Goal: Communication & Community: Participate in discussion

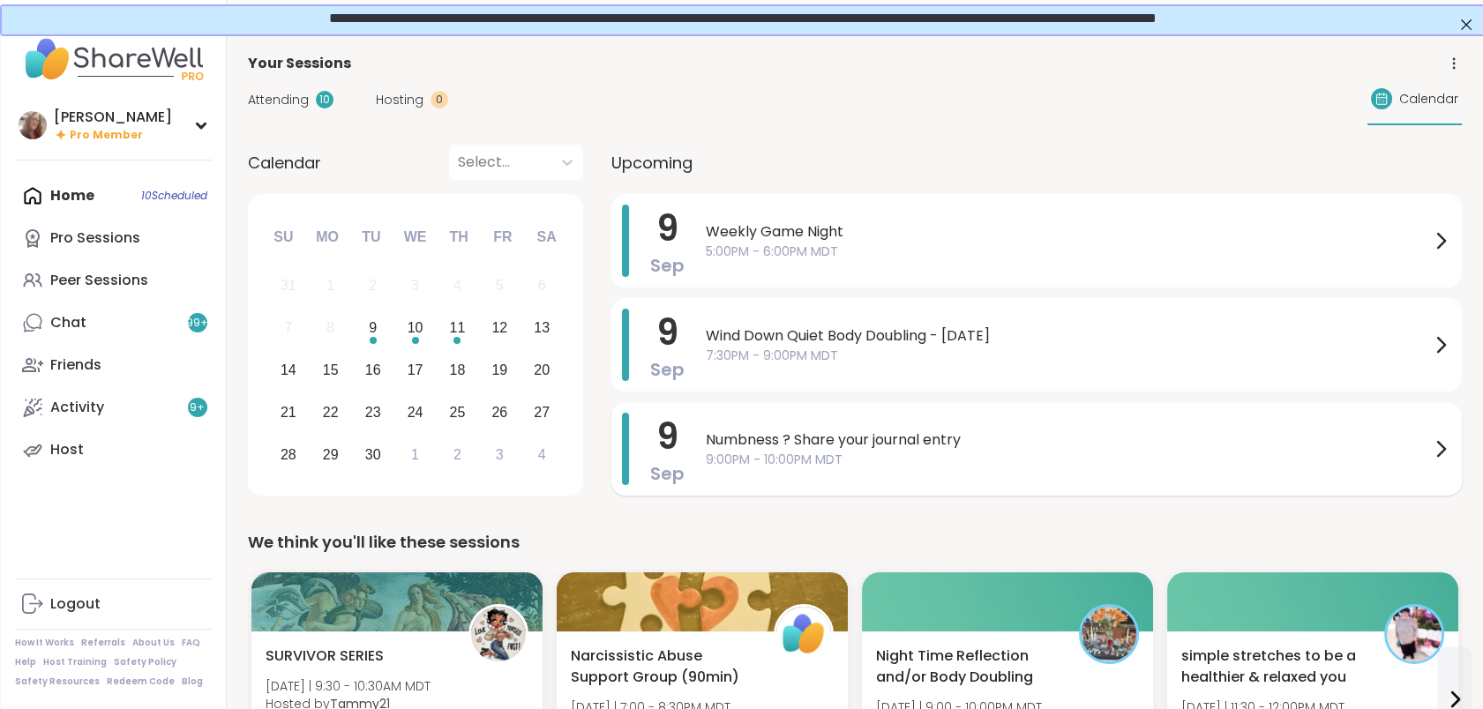
click at [836, 427] on div "Numbness ? Share your journal entry 9:00PM - 10:00PM MDT" at bounding box center [1079, 449] width 746 height 72
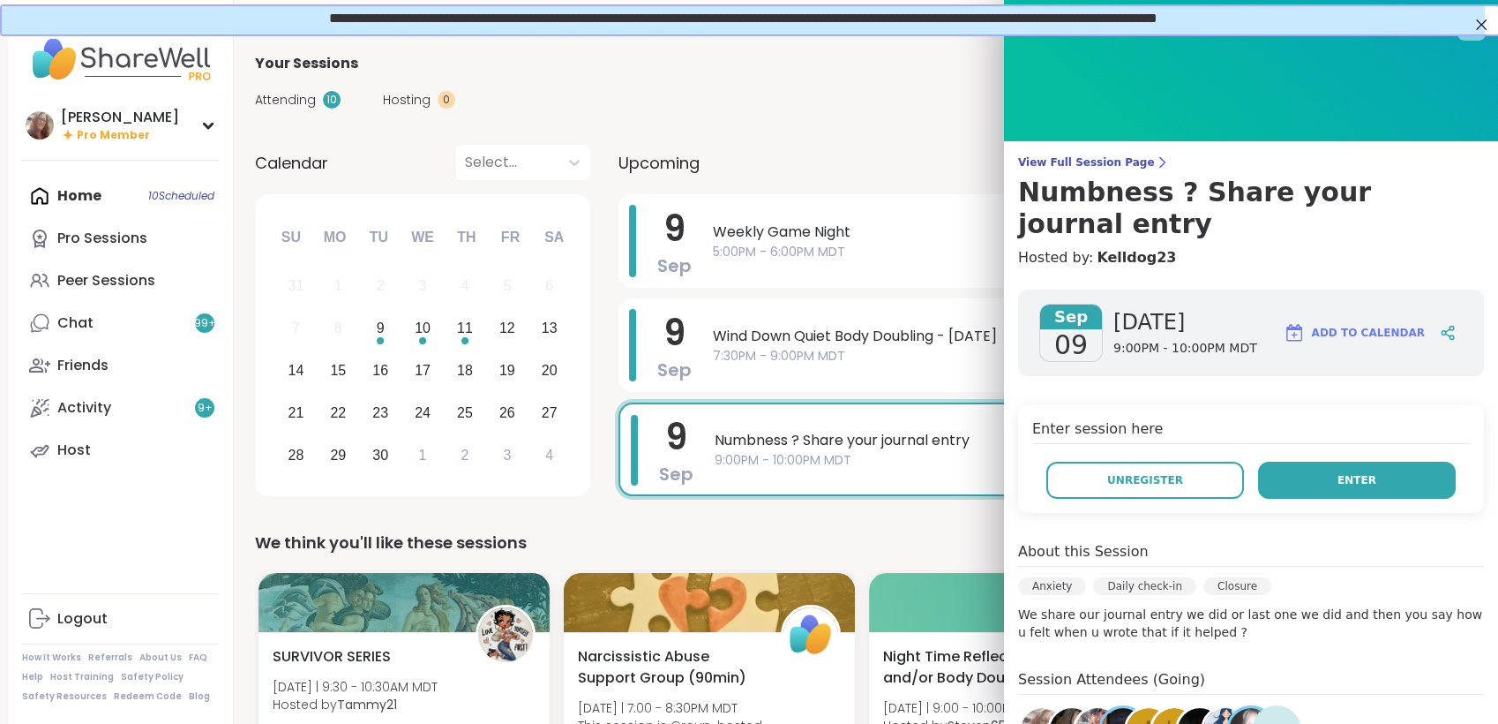
click at [1271, 461] on button "Enter" at bounding box center [1357, 479] width 198 height 37
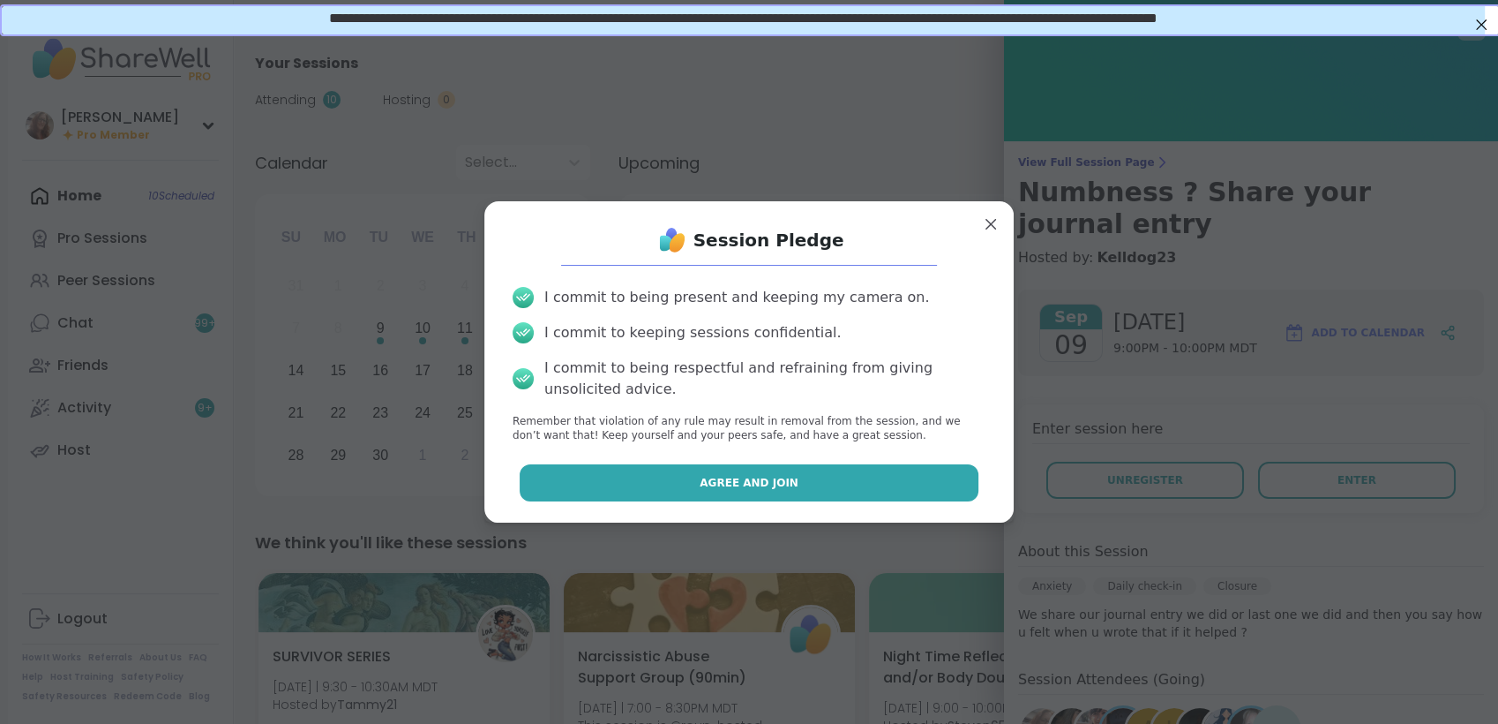
click at [906, 476] on button "Agree and Join" at bounding box center [750, 482] width 460 height 37
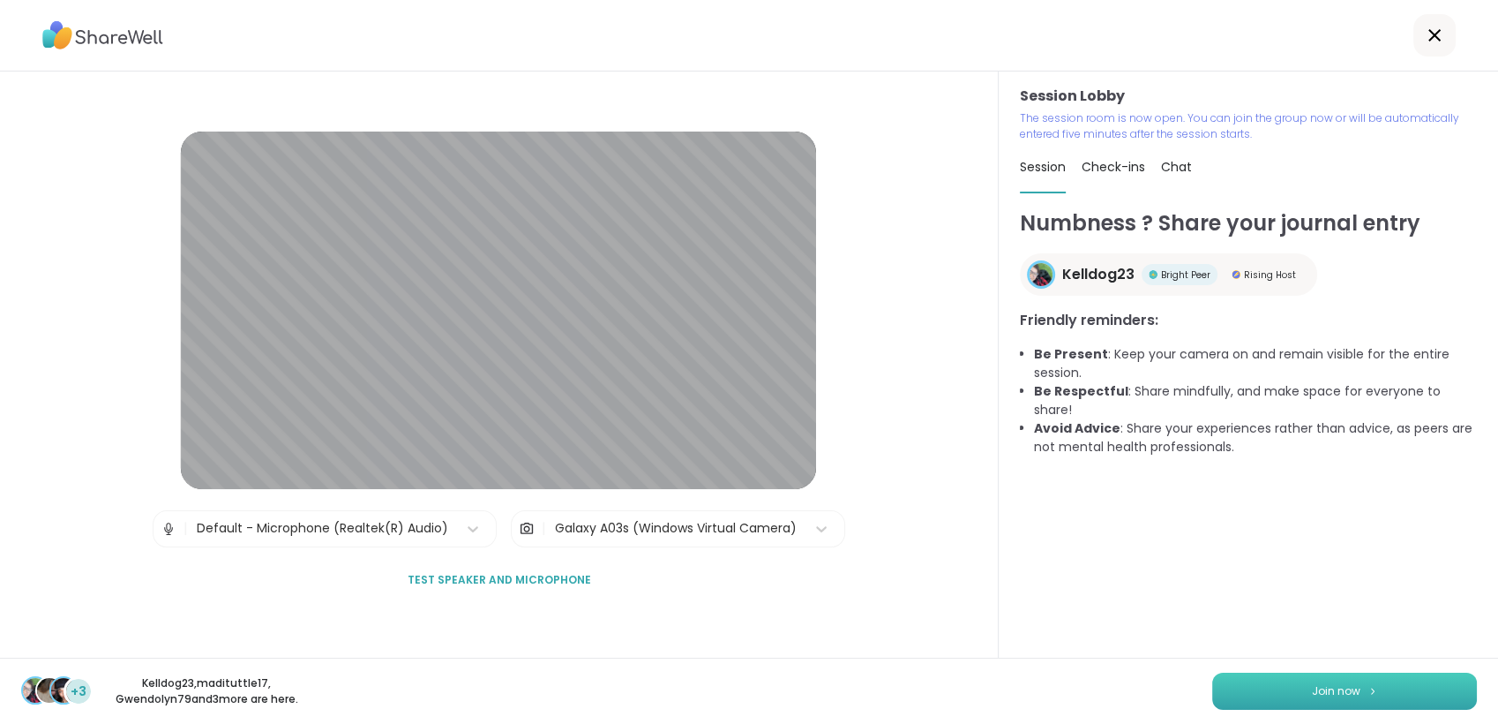
click at [1274, 684] on button "Join now" at bounding box center [1344, 690] width 265 height 37
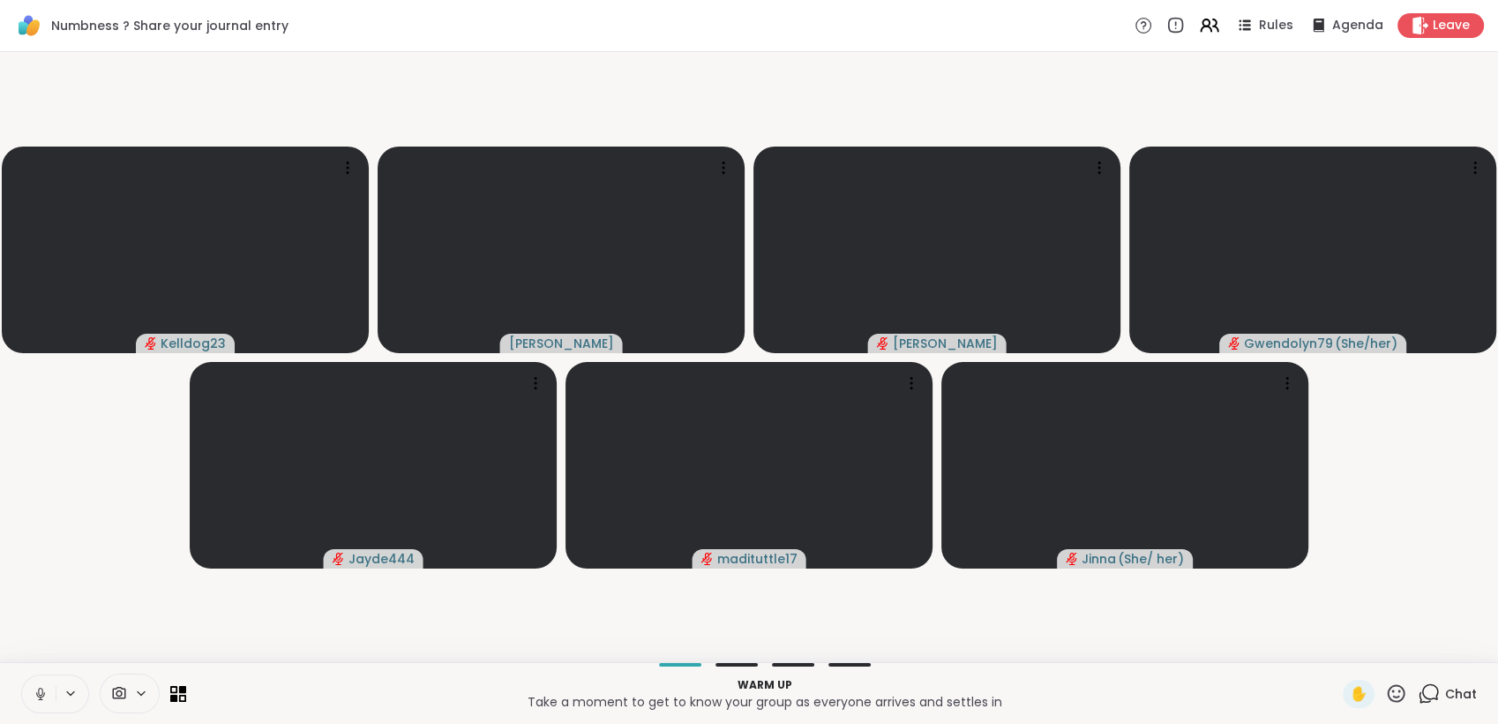
click at [26, 690] on button at bounding box center [39, 693] width 34 height 37
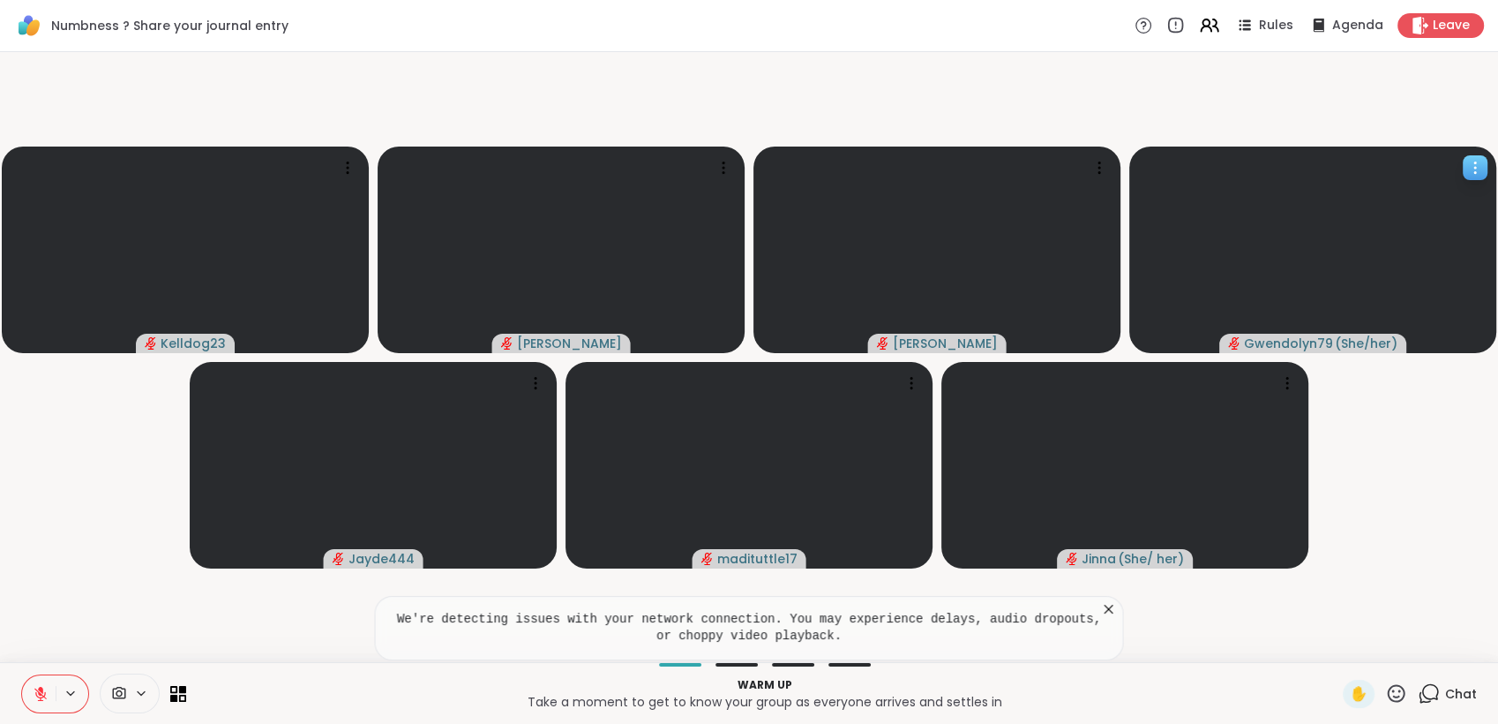
click at [1174, 167] on video at bounding box center [1312, 249] width 367 height 206
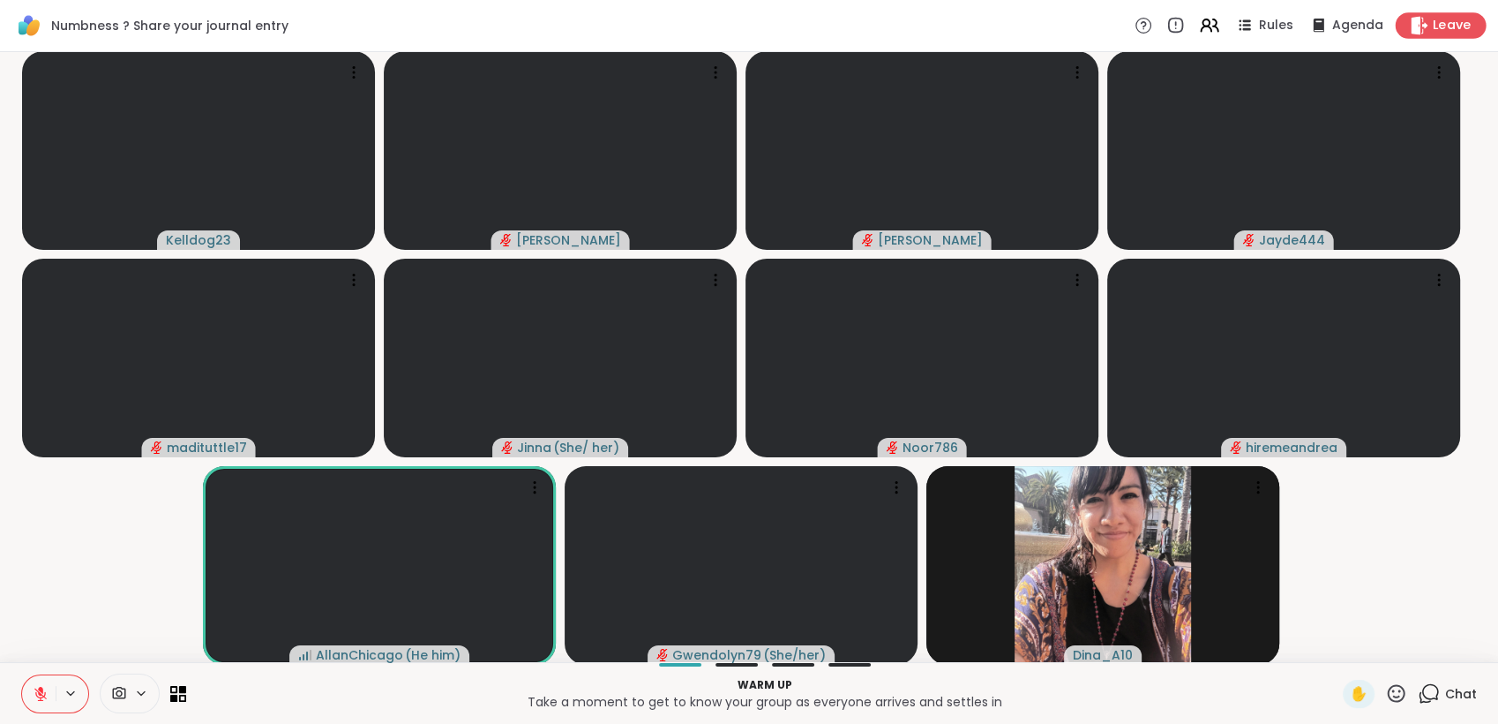
click at [1433, 18] on span "Leave" at bounding box center [1452, 26] width 39 height 19
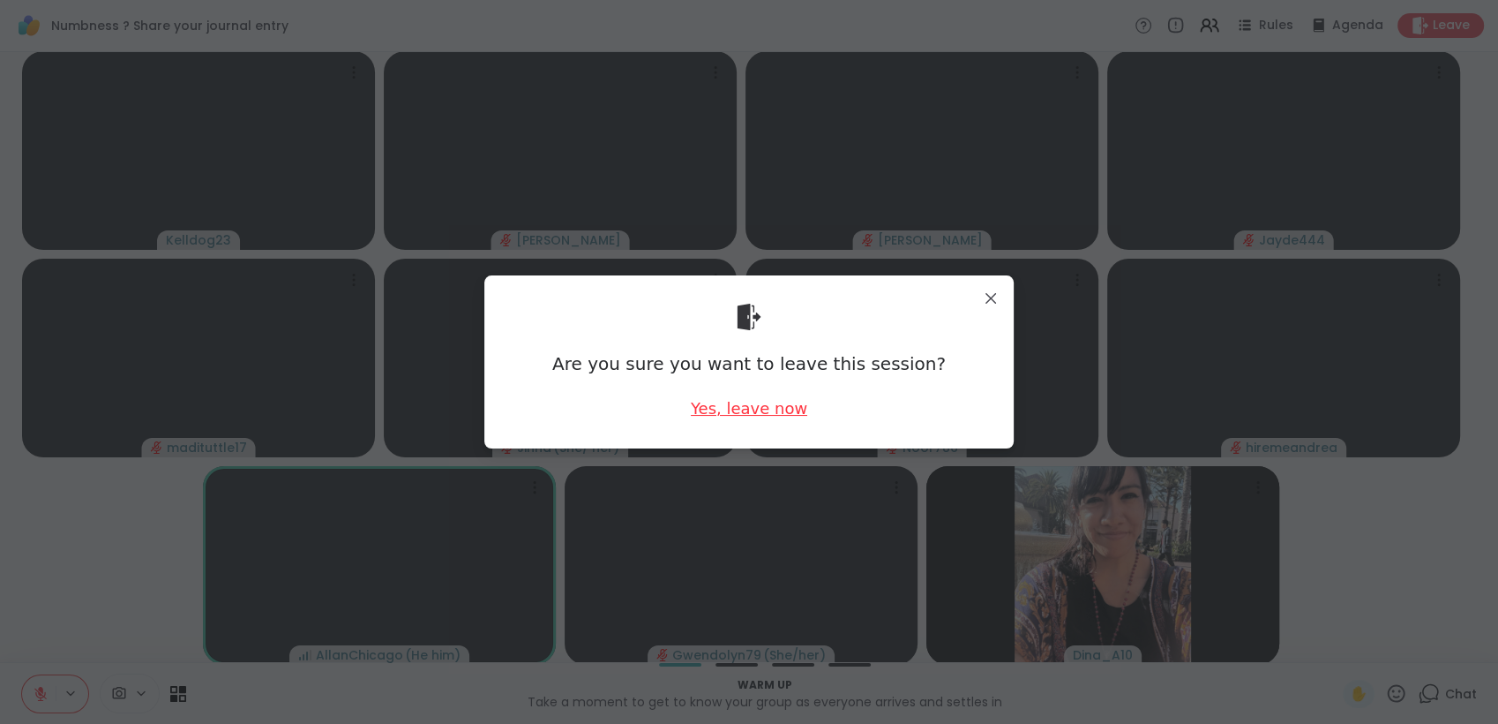
click at [735, 413] on div "Yes, leave now" at bounding box center [749, 408] width 116 height 22
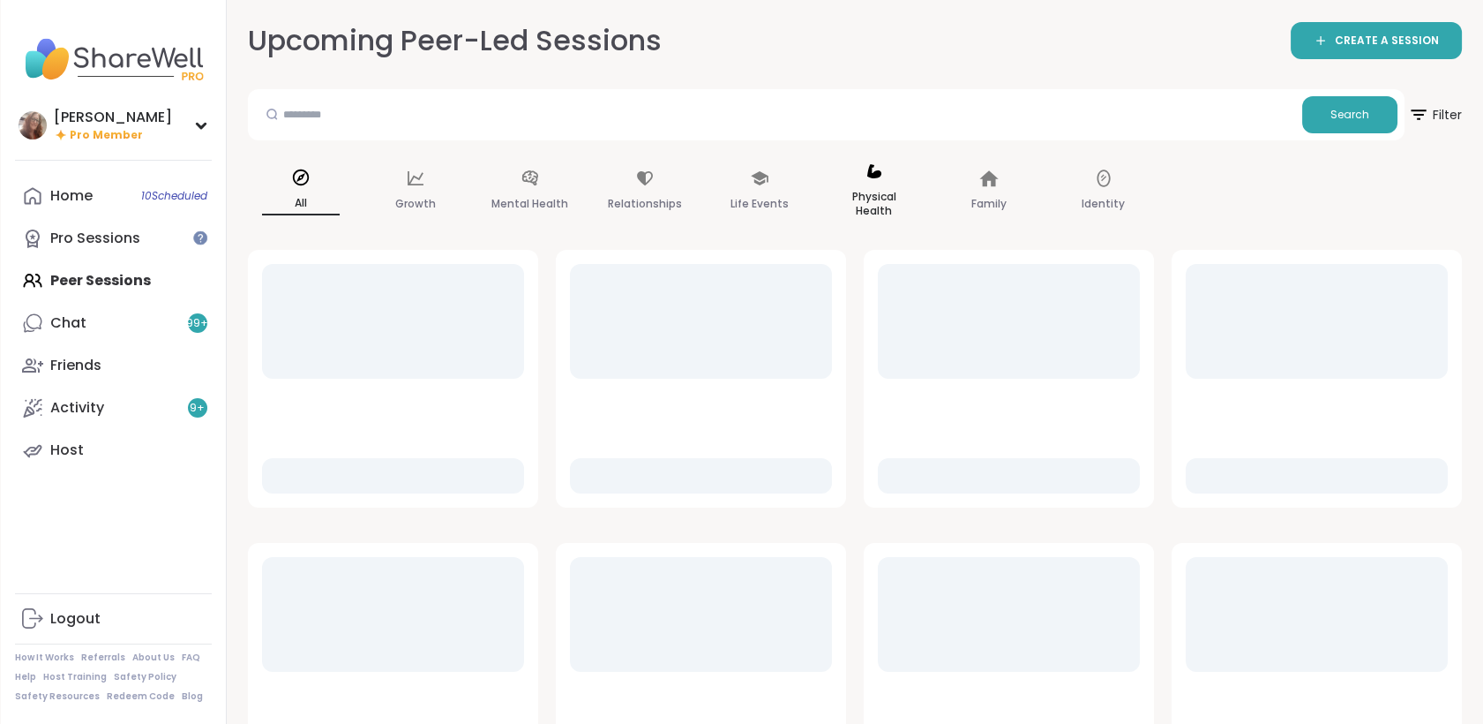
click at [854, 165] on div "Physical Health" at bounding box center [874, 191] width 106 height 88
